Goal: Task Accomplishment & Management: Manage account settings

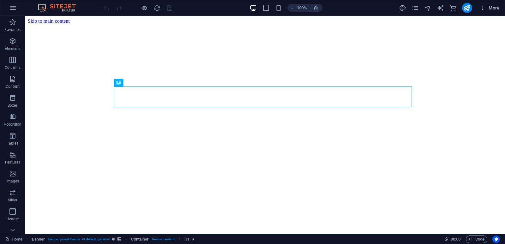
click at [482, 9] on icon "button" at bounding box center [483, 8] width 6 height 6
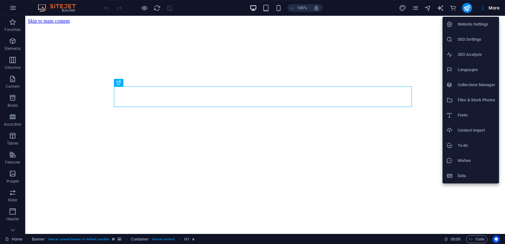
click at [10, 5] on div at bounding box center [252, 122] width 505 height 244
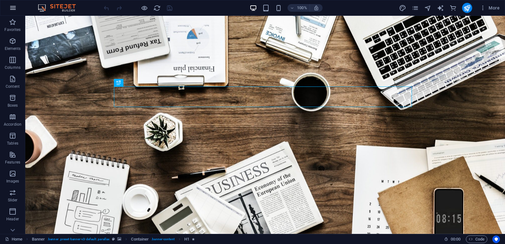
click at [14, 8] on icon "button" at bounding box center [13, 8] width 8 height 8
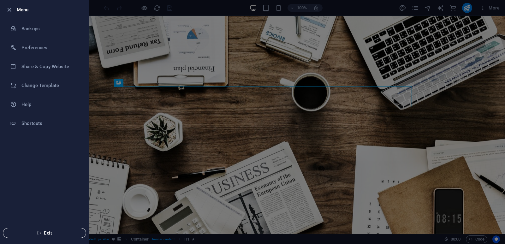
click at [46, 233] on span "Exit" at bounding box center [44, 232] width 73 height 5
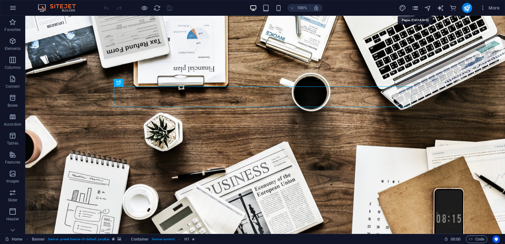
click at [415, 9] on icon "pages" at bounding box center [415, 7] width 7 height 7
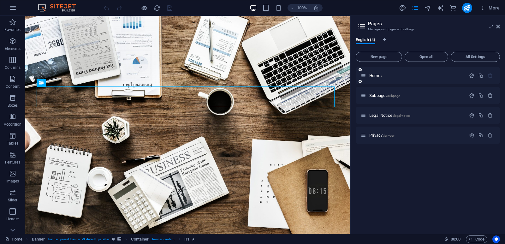
click at [368, 78] on div "Home /" at bounding box center [413, 75] width 105 height 7
click at [483, 6] on icon "button" at bounding box center [483, 8] width 6 height 6
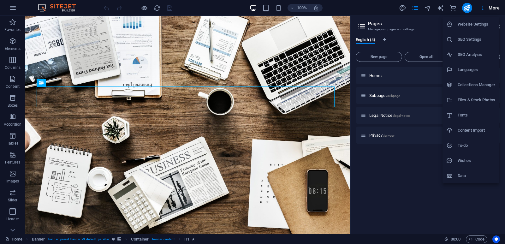
click at [489, 6] on div at bounding box center [252, 122] width 505 height 244
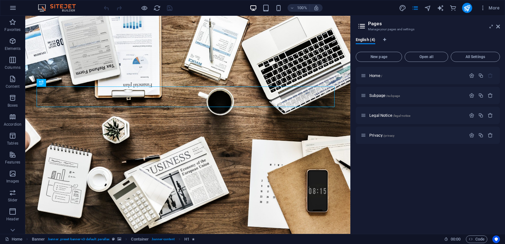
click at [421, 8] on div "More" at bounding box center [450, 8] width 103 height 10
click at [13, 12] on button "button" at bounding box center [12, 7] width 15 height 15
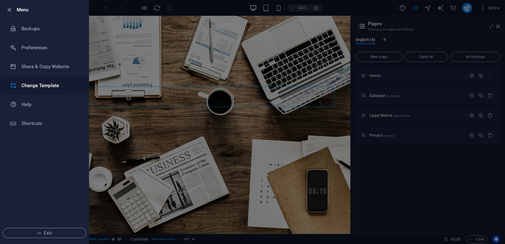
click at [48, 83] on h6 "Change Template" at bounding box center [50, 86] width 58 height 8
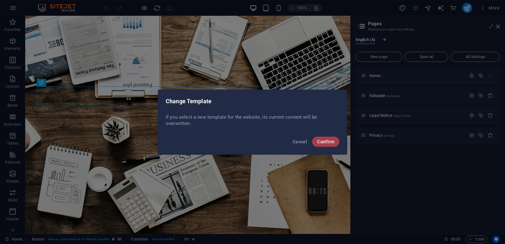
click at [318, 144] on span "Confirm" at bounding box center [325, 141] width 17 height 5
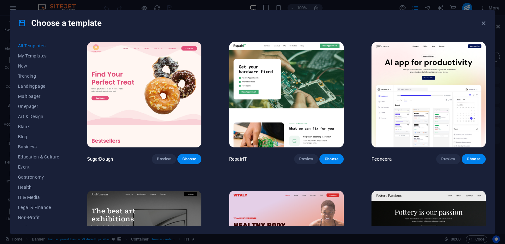
scroll to position [77, 0]
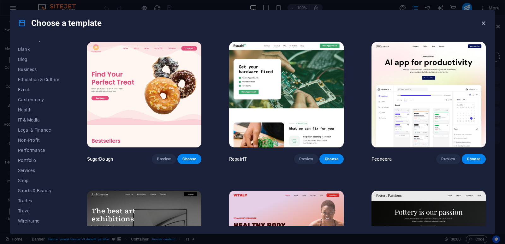
click at [483, 22] on icon "button" at bounding box center [483, 23] width 7 height 7
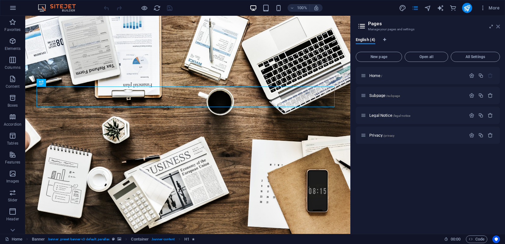
click at [496, 24] on icon at bounding box center [498, 26] width 4 height 5
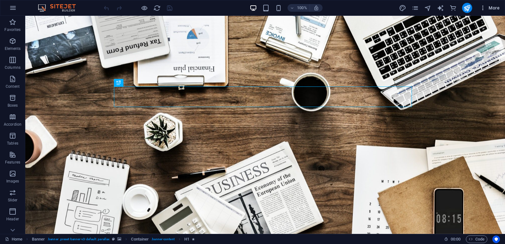
click at [489, 9] on span "More" at bounding box center [490, 8] width 20 height 6
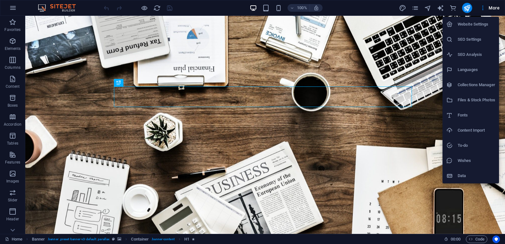
click at [476, 18] on li "Website Settings" at bounding box center [471, 24] width 57 height 15
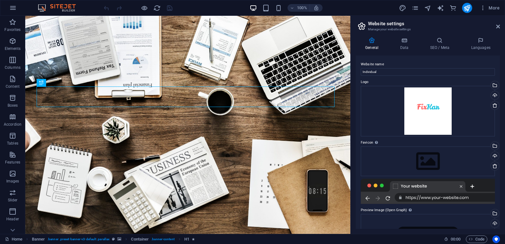
click at [477, 22] on h2 "Website settings" at bounding box center [434, 24] width 132 height 6
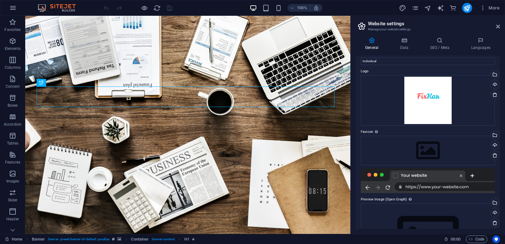
scroll to position [0, 0]
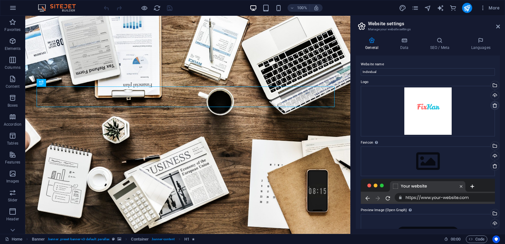
click at [494, 105] on icon at bounding box center [495, 105] width 5 height 5
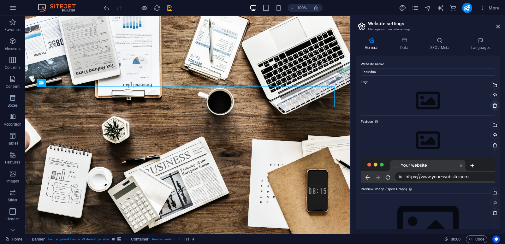
click at [495, 103] on icon at bounding box center [495, 105] width 5 height 5
click at [497, 27] on icon at bounding box center [498, 26] width 4 height 5
